Goal: Information Seeking & Learning: Learn about a topic

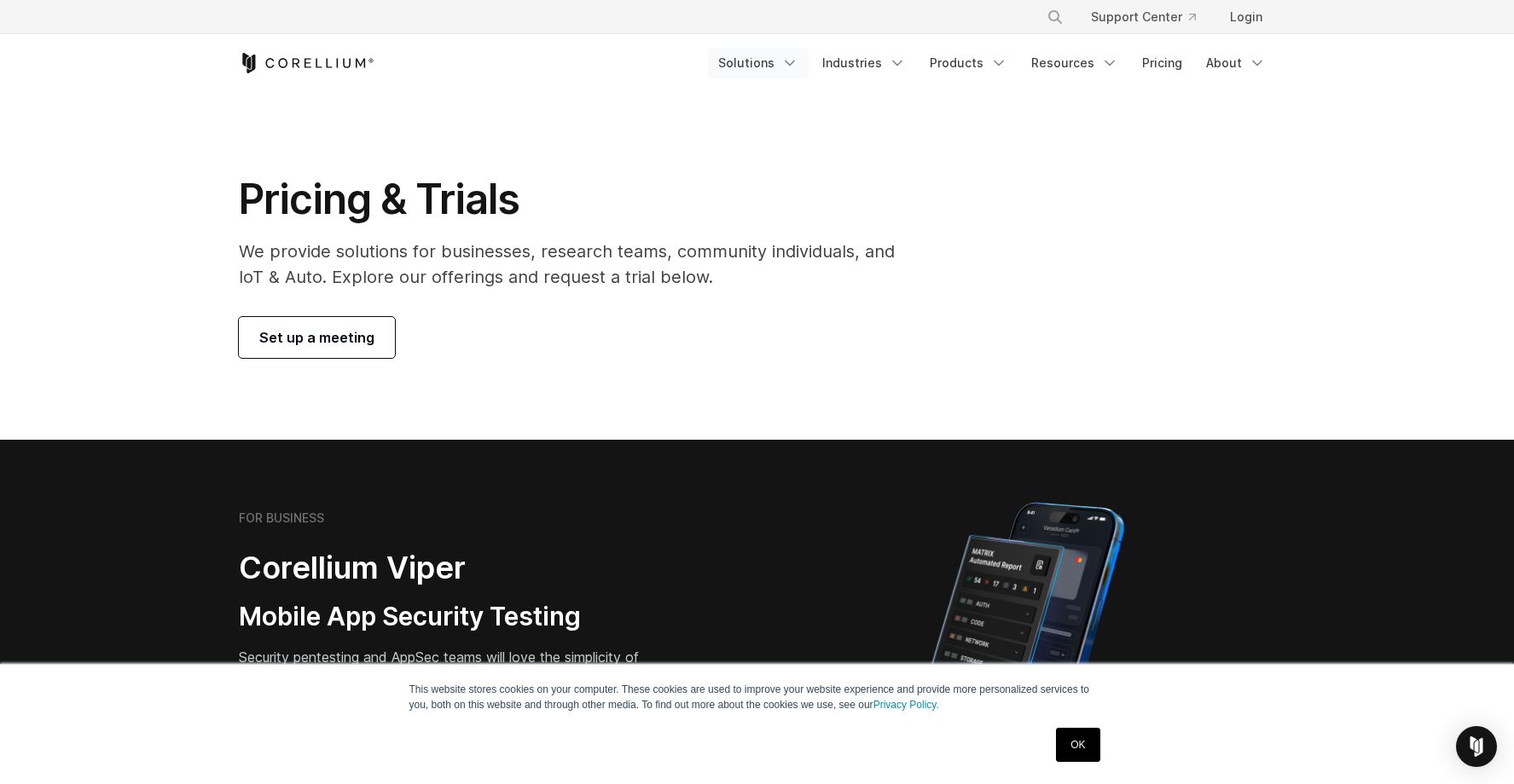
click at [794, 64] on polyline "Navigation Menu" at bounding box center [789, 63] width 9 height 4
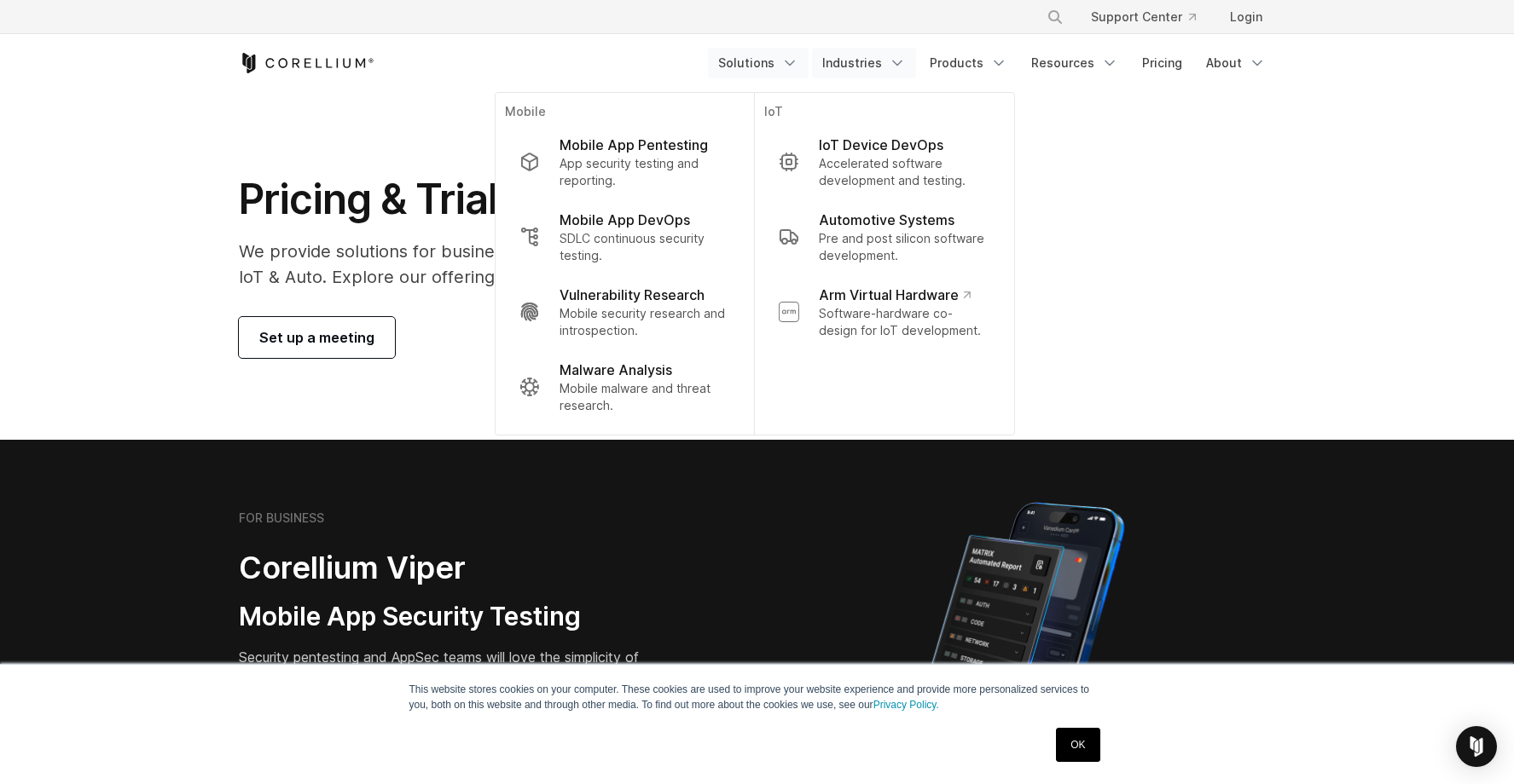
click at [906, 56] on icon "Navigation Menu" at bounding box center [897, 62] width 17 height 17
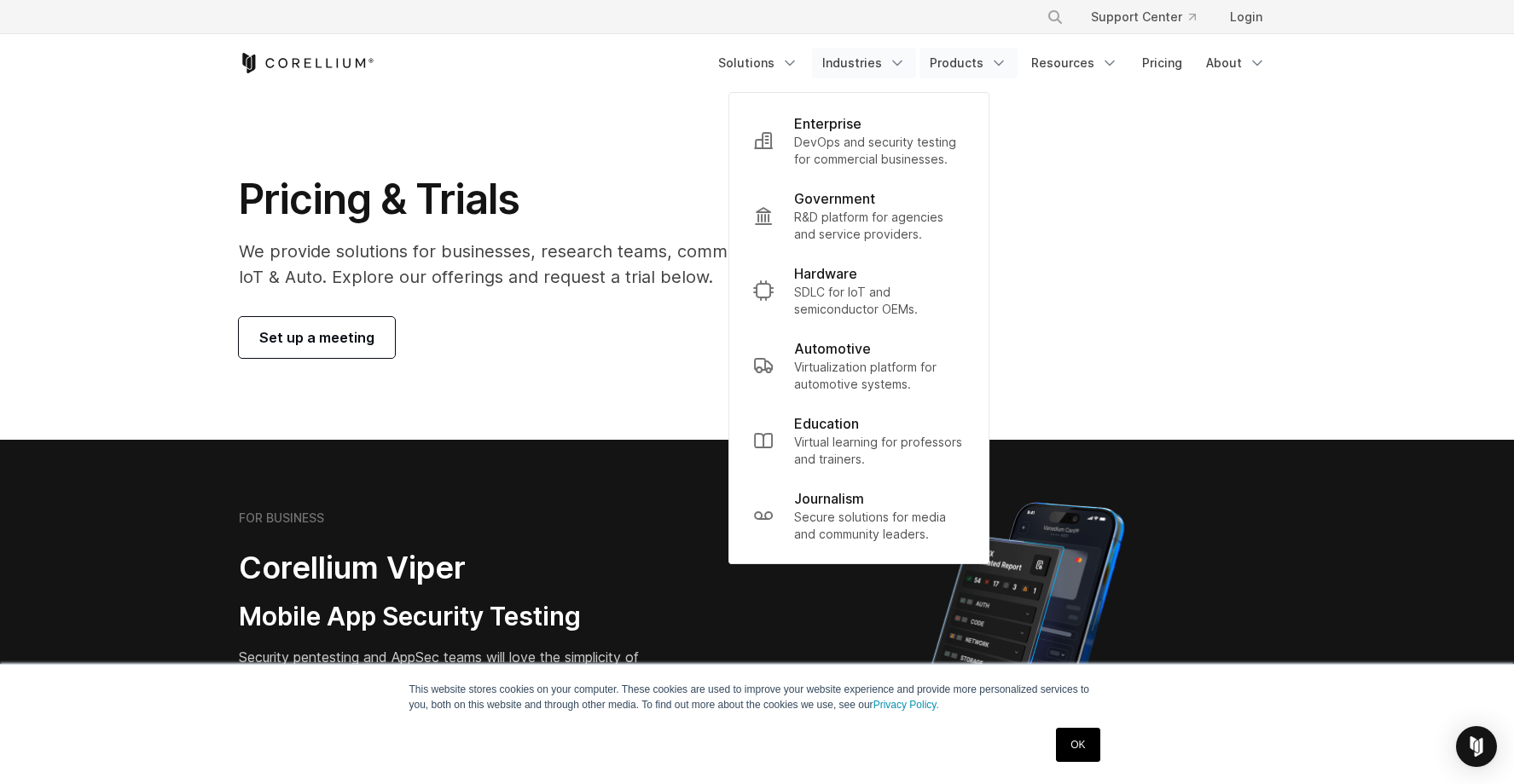
click at [1001, 64] on polyline "Navigation Menu" at bounding box center [998, 63] width 9 height 4
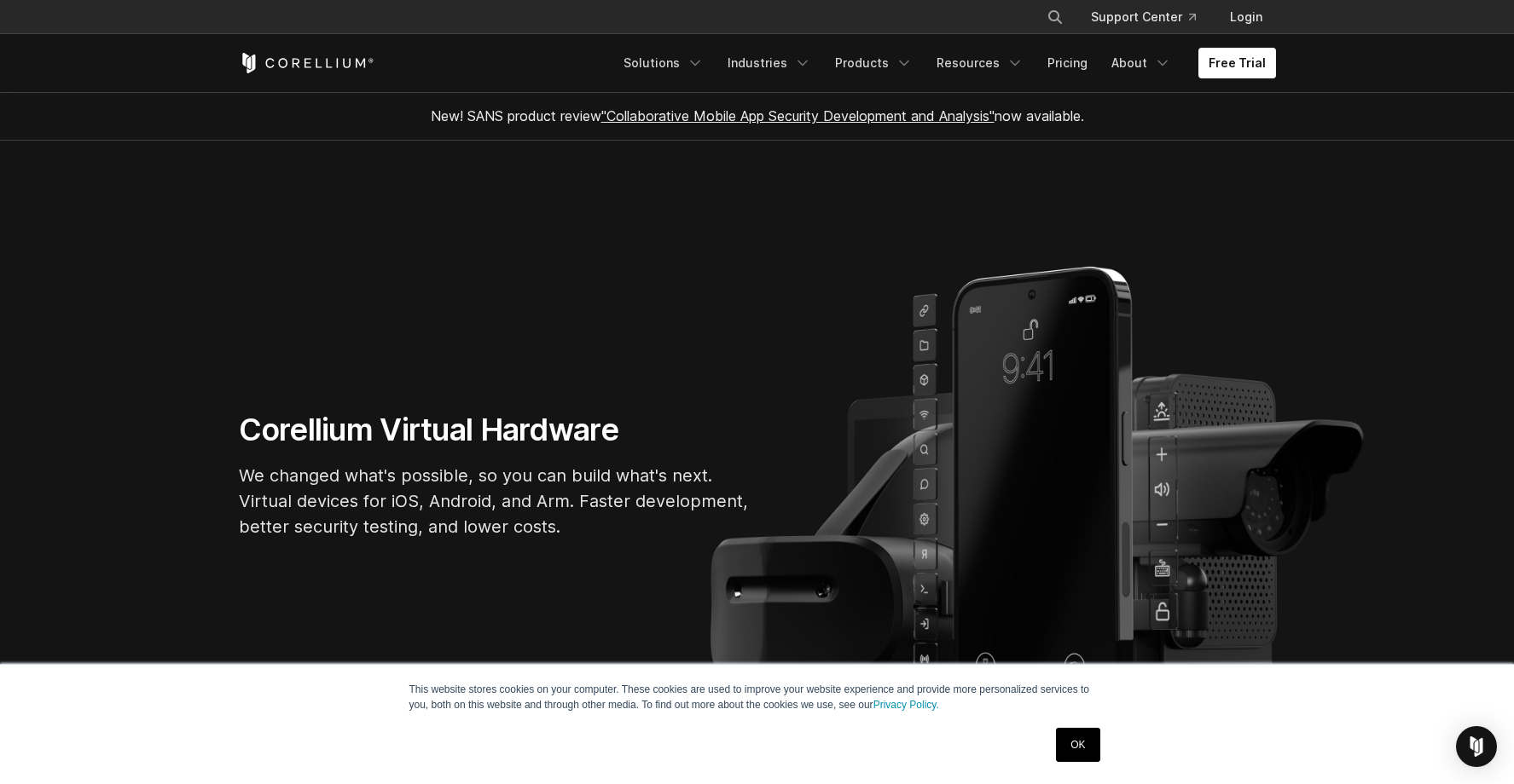
click at [1081, 746] on link "OK" at bounding box center [1078, 744] width 44 height 34
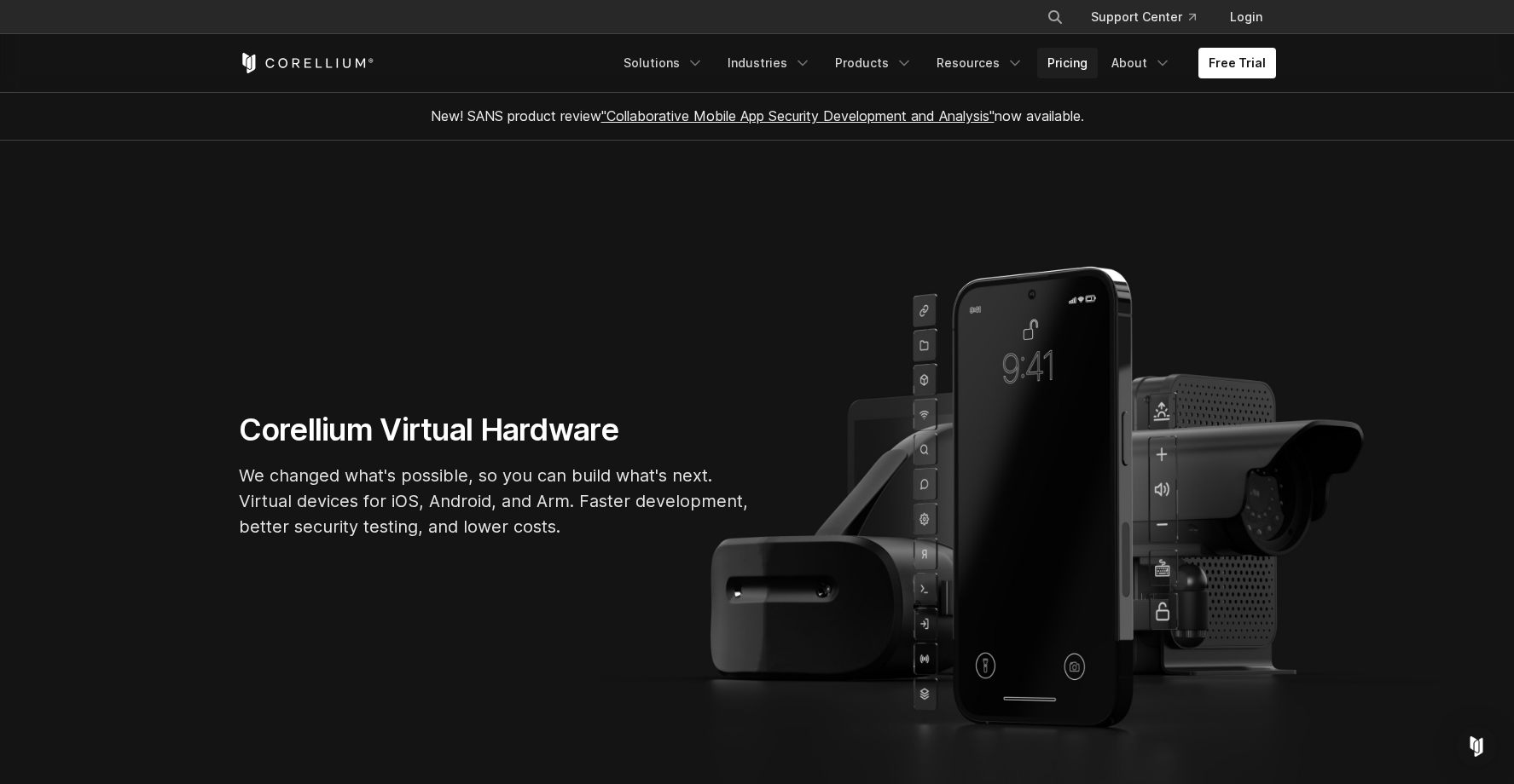
click at [1088, 54] on link "Pricing" at bounding box center [1067, 62] width 60 height 31
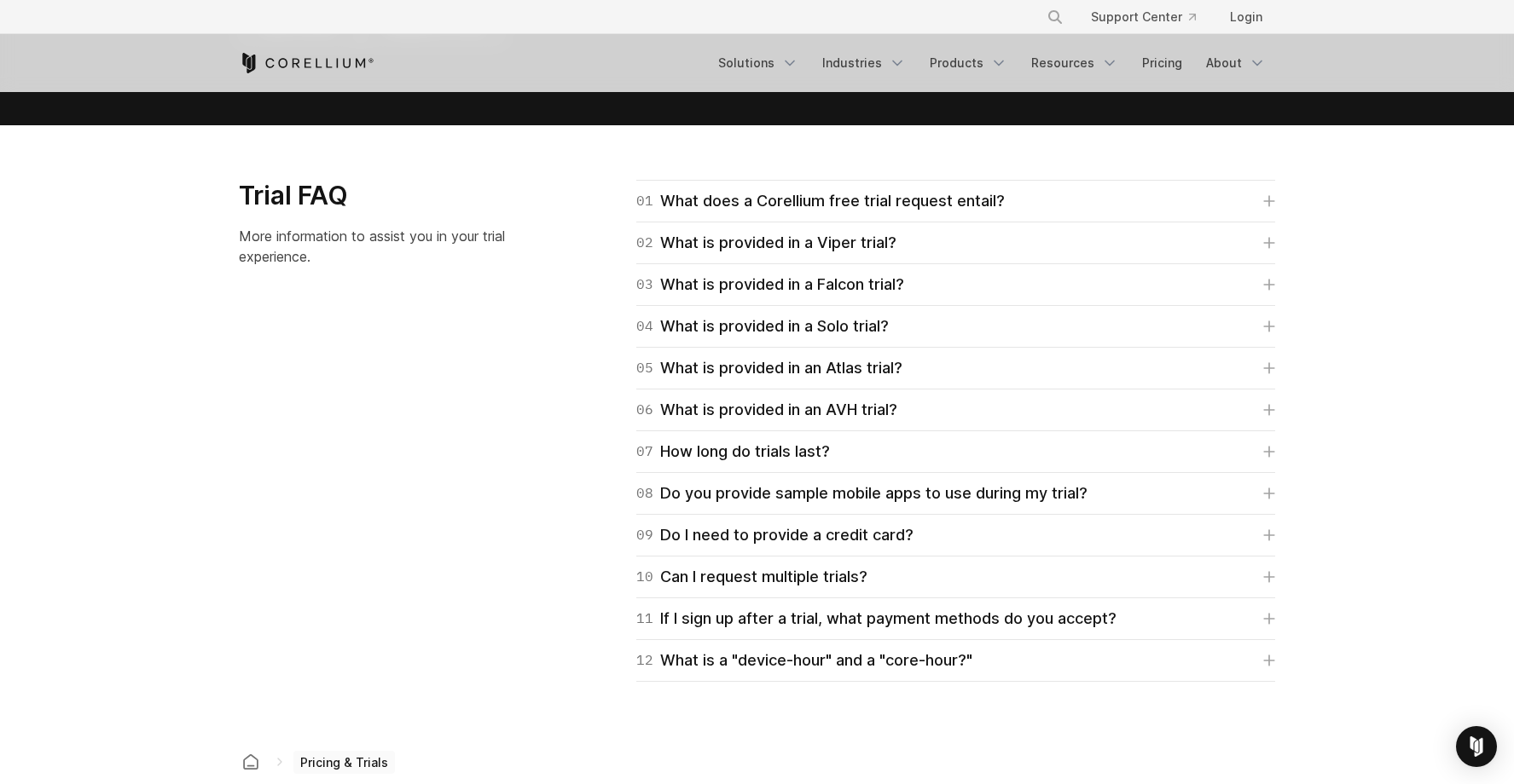
scroll to position [2473, 0]
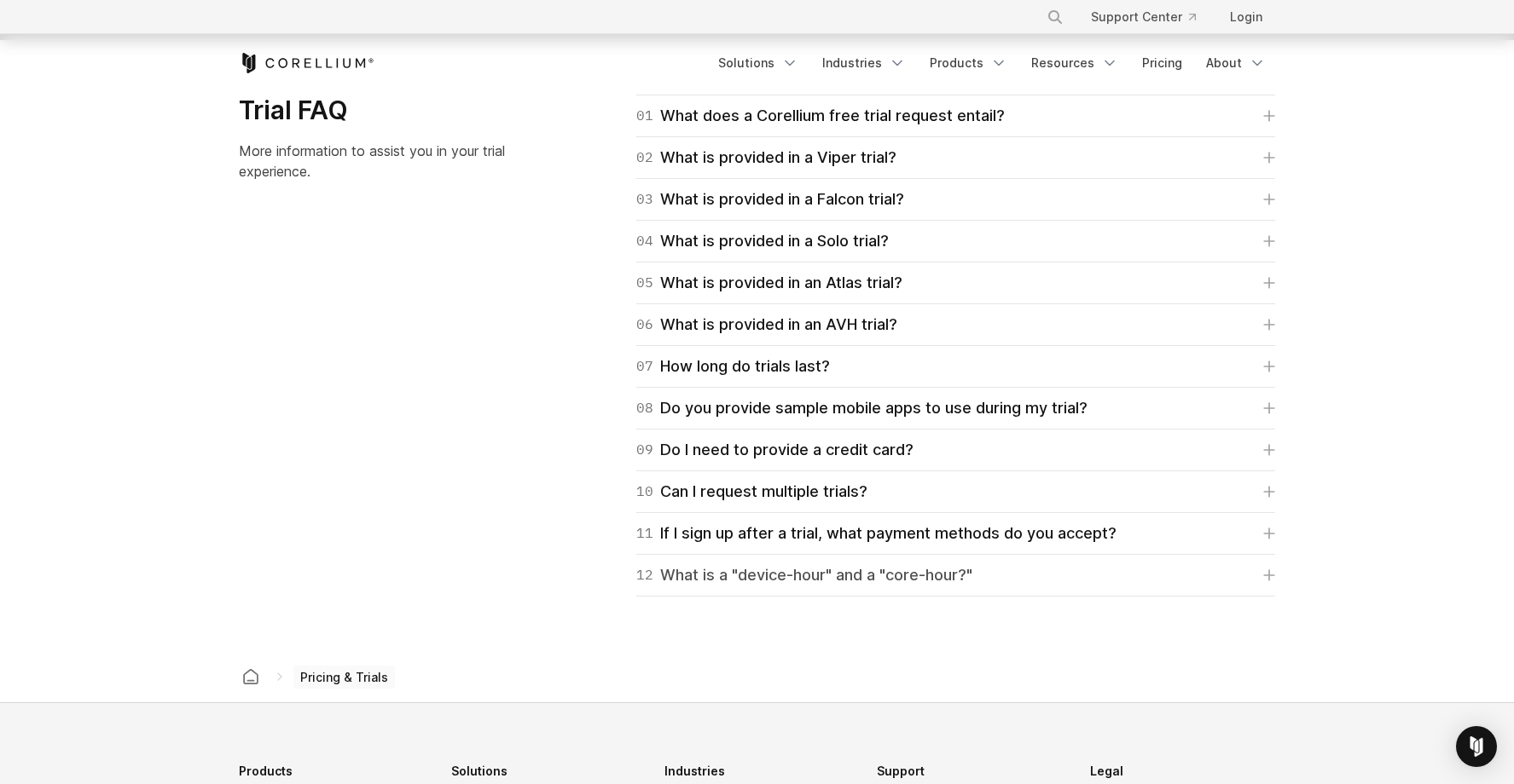
click at [753, 574] on div "12 What is a "device-hour" and a "core-hour?"" at bounding box center [804, 575] width 336 height 24
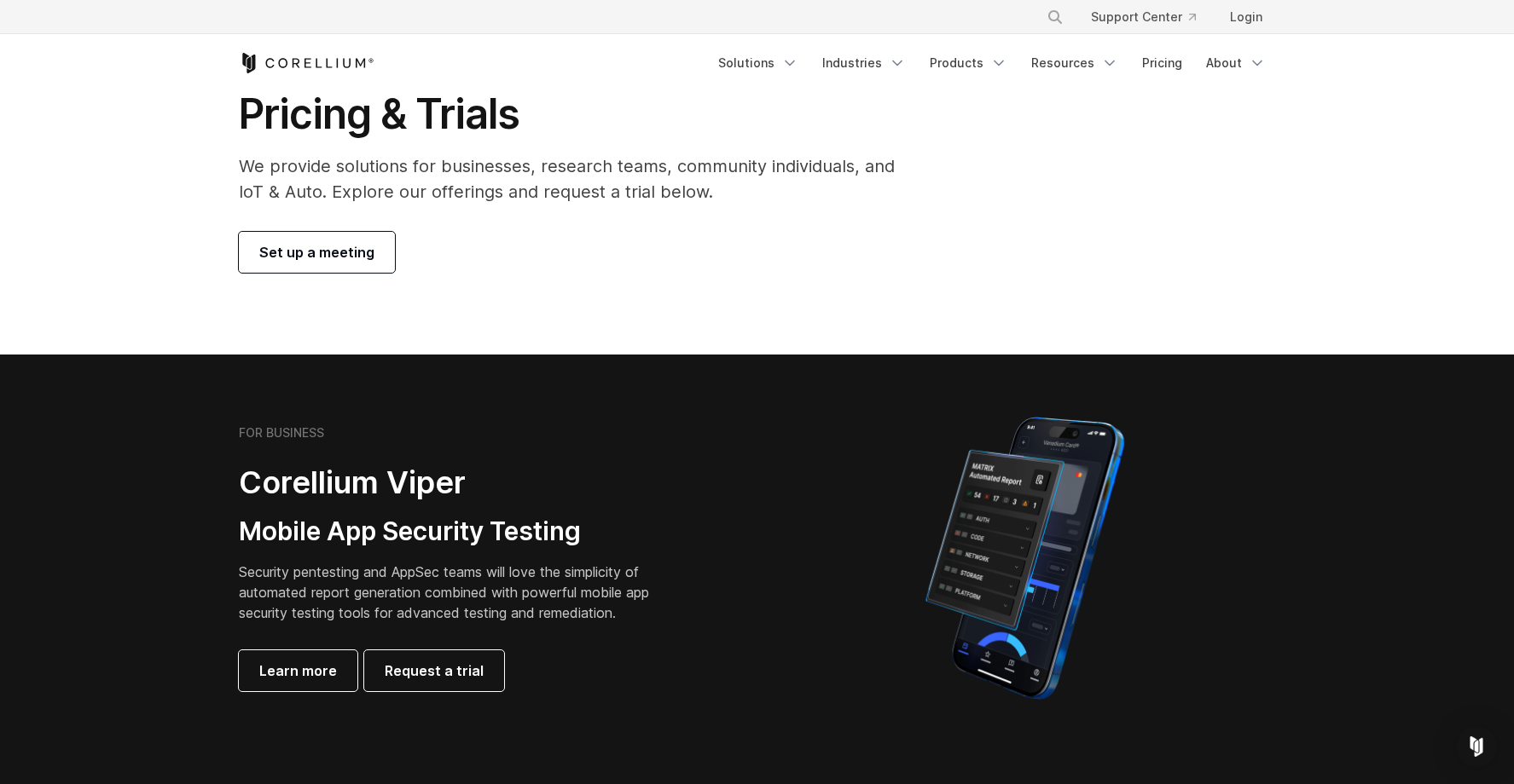
scroll to position [0, 0]
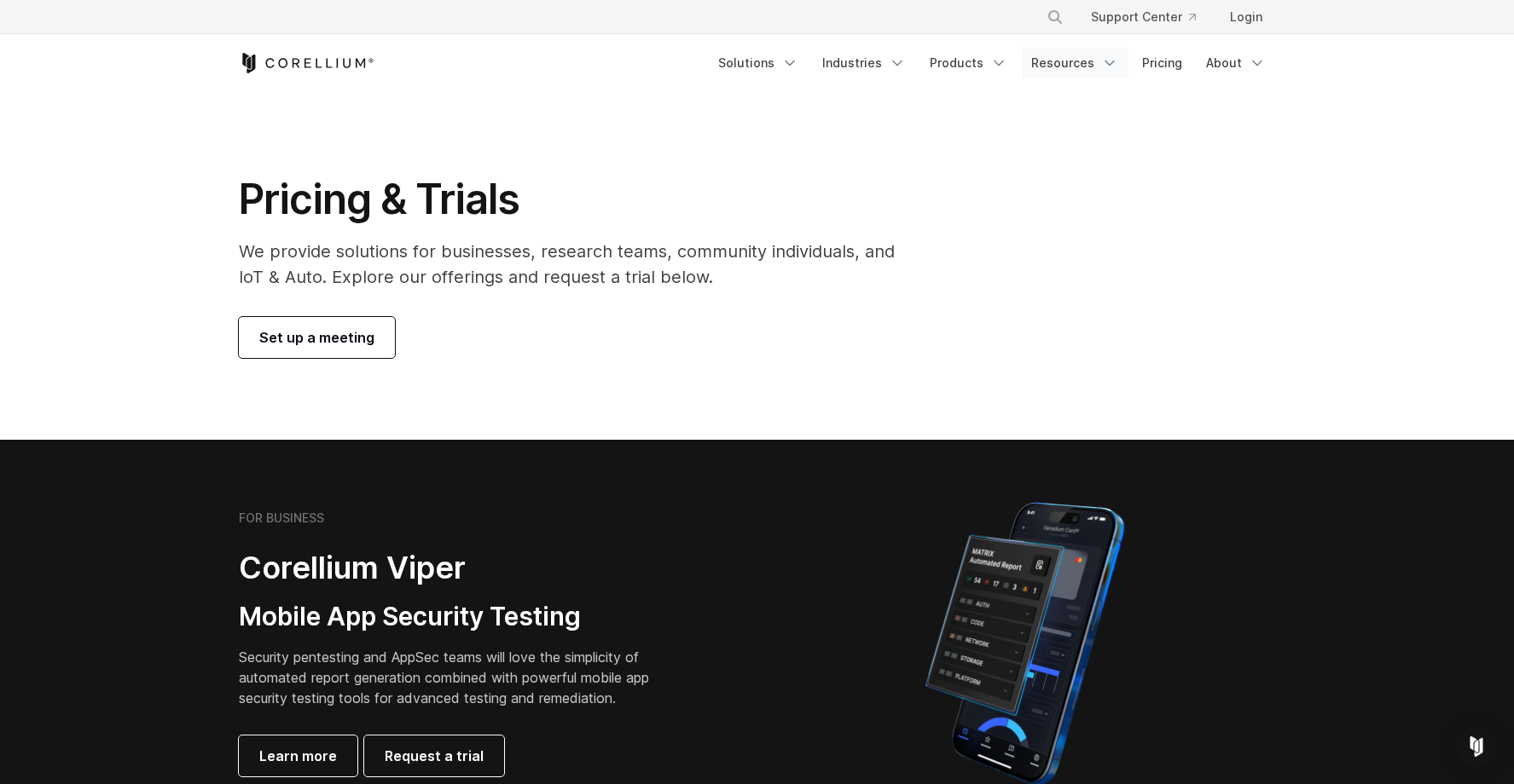
click at [1091, 64] on link "Resources" at bounding box center [1074, 62] width 108 height 31
